Goal: Task Accomplishment & Management: Complete application form

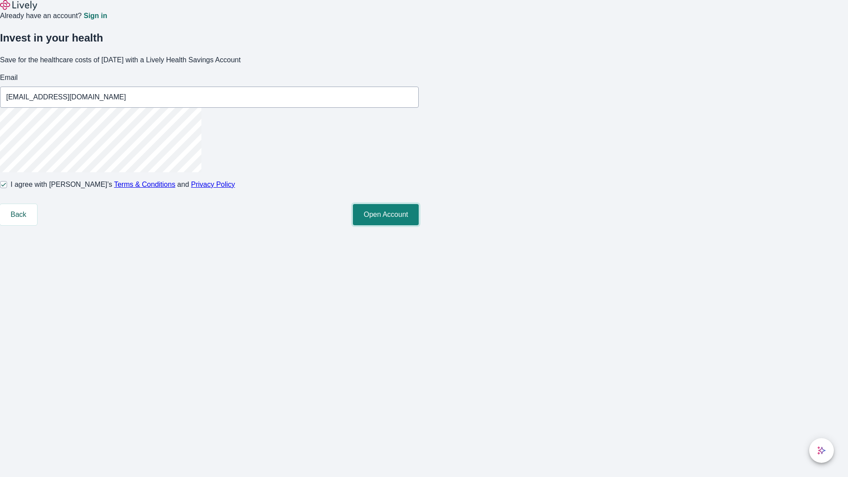
click at [419, 225] on button "Open Account" at bounding box center [386, 214] width 66 height 21
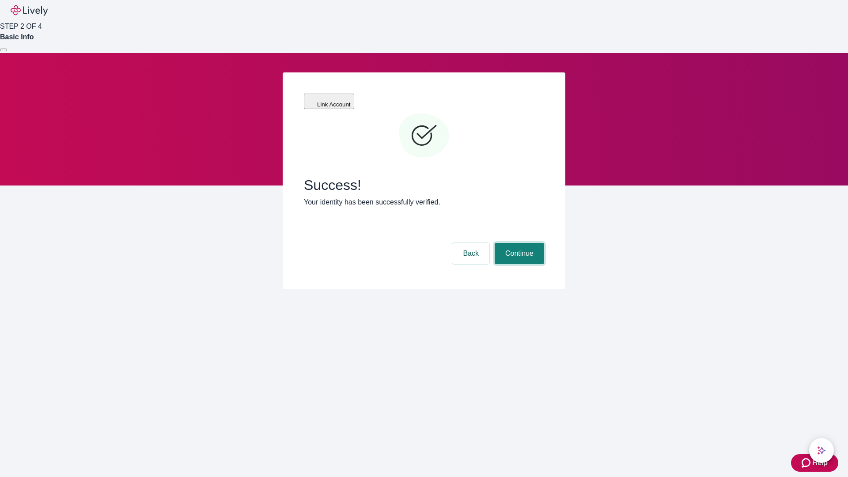
click at [518, 243] on button "Continue" at bounding box center [519, 253] width 49 height 21
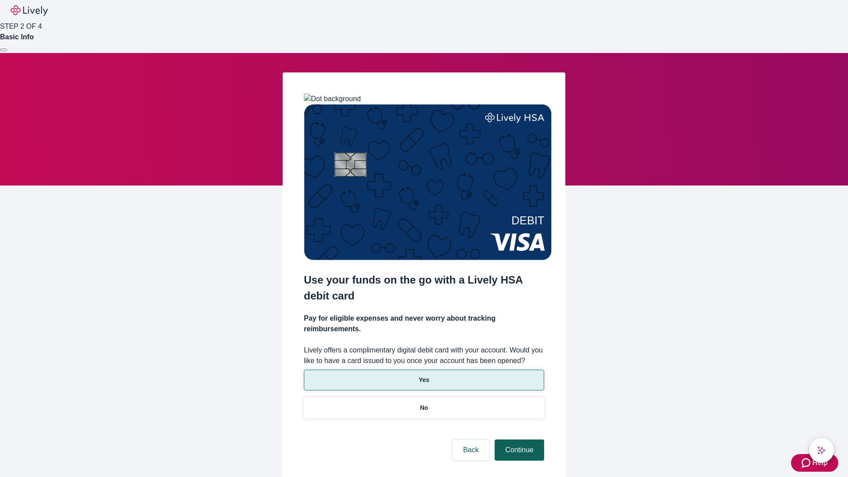
click at [423, 403] on p "No" at bounding box center [424, 407] width 8 height 9
click at [518, 439] on button "Continue" at bounding box center [519, 449] width 49 height 21
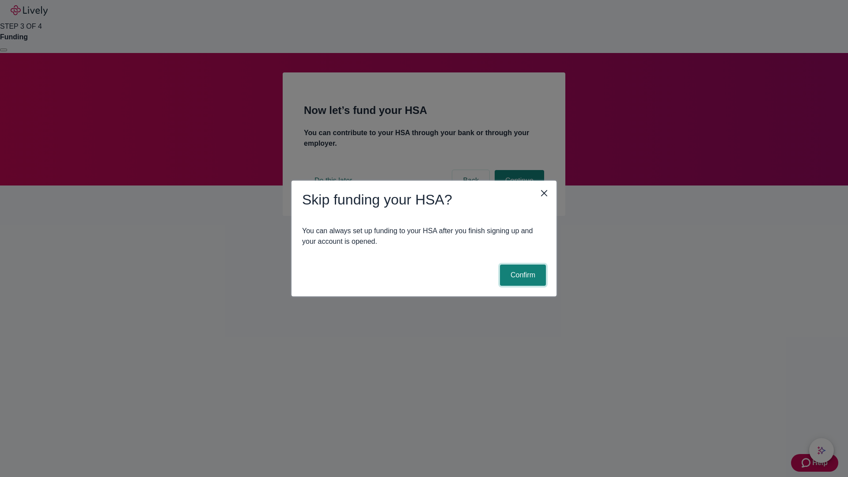
click at [521, 275] on button "Confirm" at bounding box center [523, 274] width 46 height 21
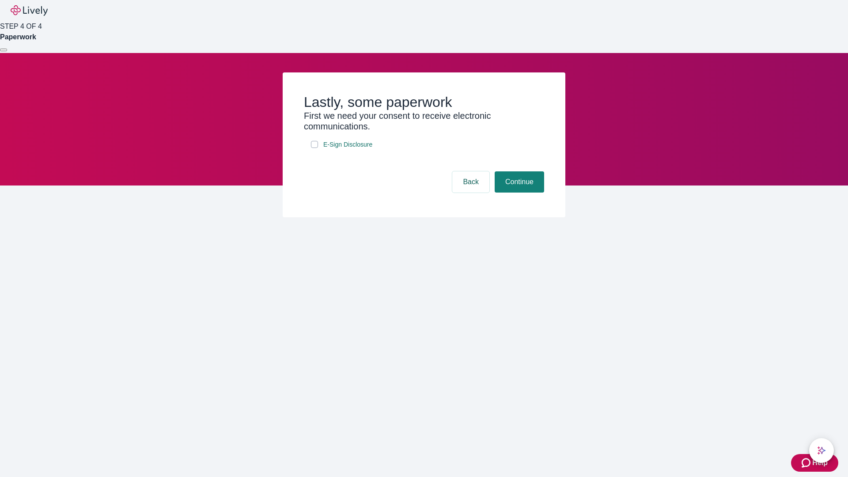
click at [314, 148] on input "E-Sign Disclosure" at bounding box center [314, 144] width 7 height 7
checkbox input "true"
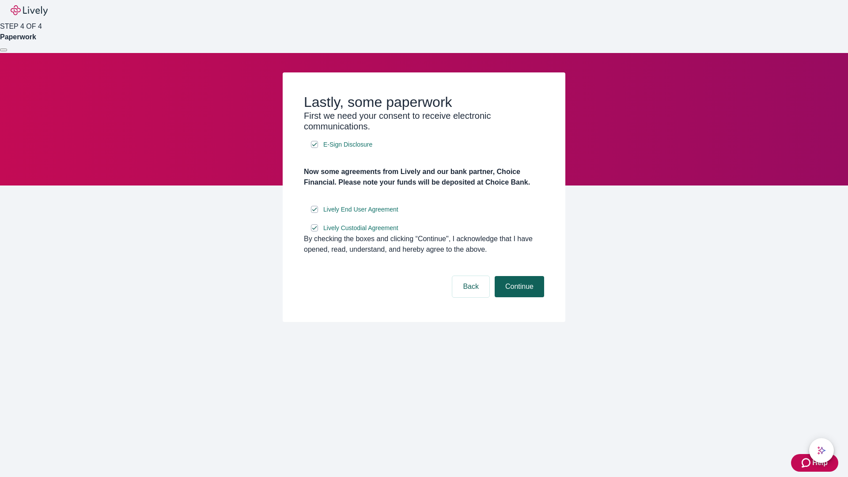
click at [518, 297] on button "Continue" at bounding box center [519, 286] width 49 height 21
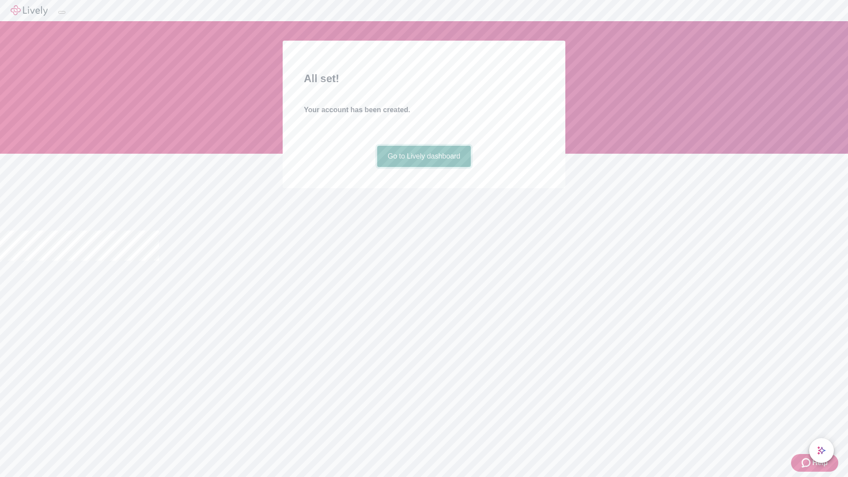
click at [423, 167] on link "Go to Lively dashboard" at bounding box center [424, 156] width 94 height 21
